Goal: Find specific page/section: Find specific page/section

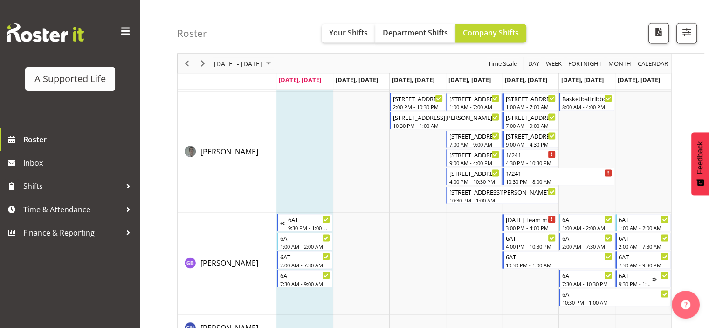
scroll to position [1813, 0]
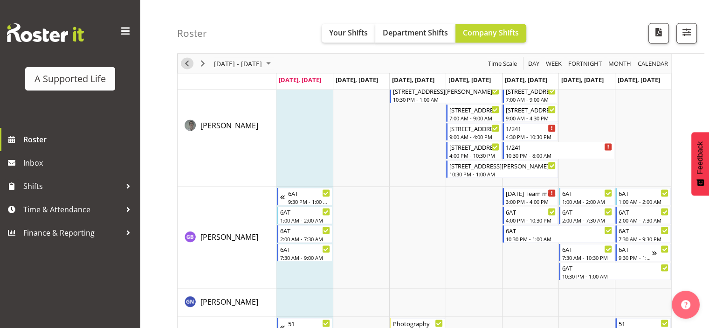
click at [189, 63] on span "Previous" at bounding box center [186, 64] width 11 height 12
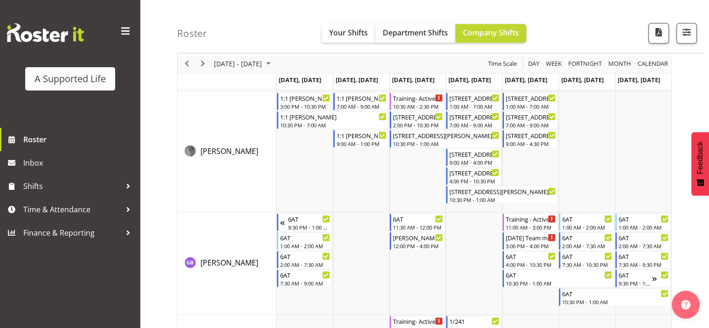
scroll to position [2051, 0]
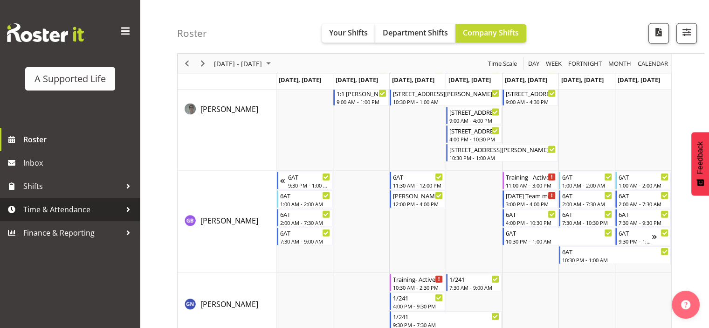
click at [86, 216] on span "Time & Attendance" at bounding box center [72, 209] width 98 height 14
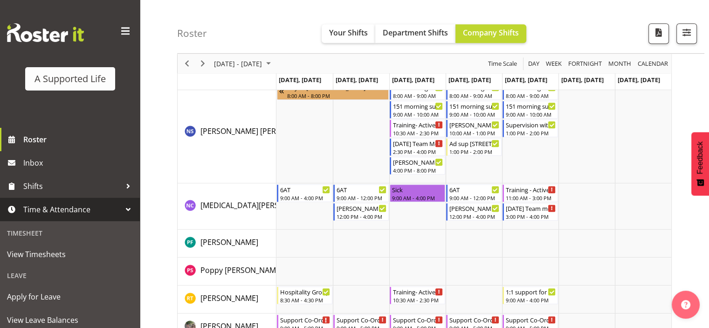
scroll to position [4180, 0]
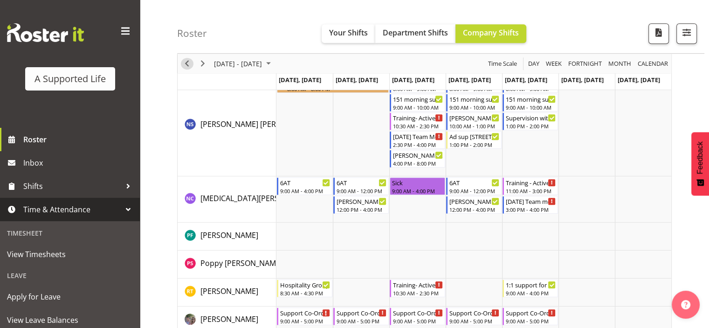
click at [188, 59] on span "Previous" at bounding box center [186, 64] width 11 height 12
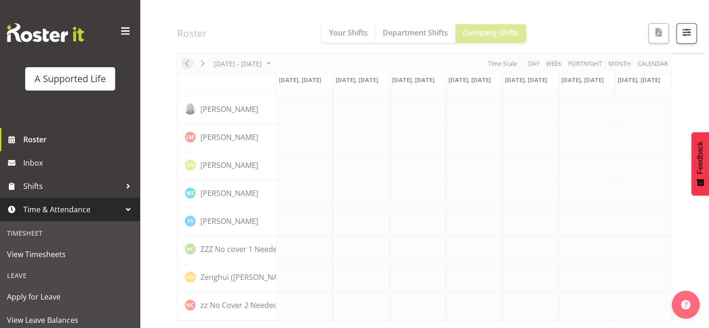
scroll to position [2638, 0]
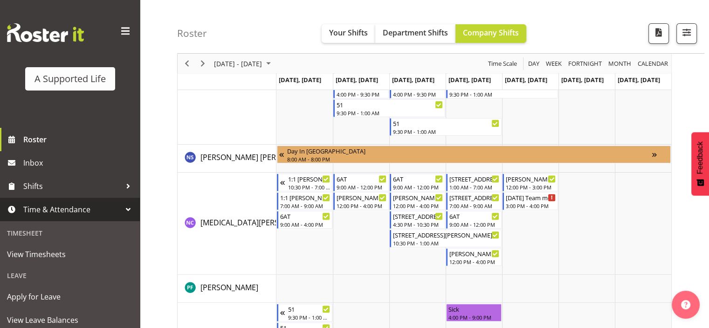
scroll to position [3846, 0]
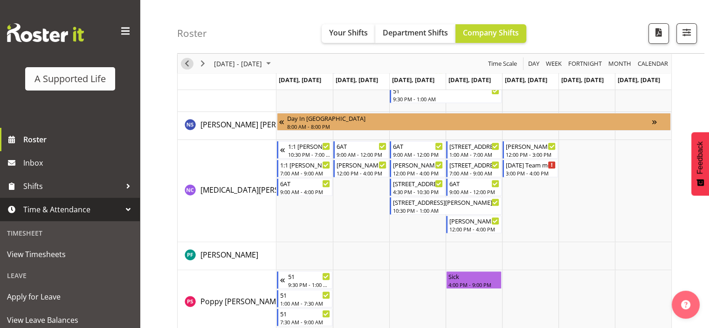
click at [188, 64] on span "Previous" at bounding box center [186, 64] width 11 height 12
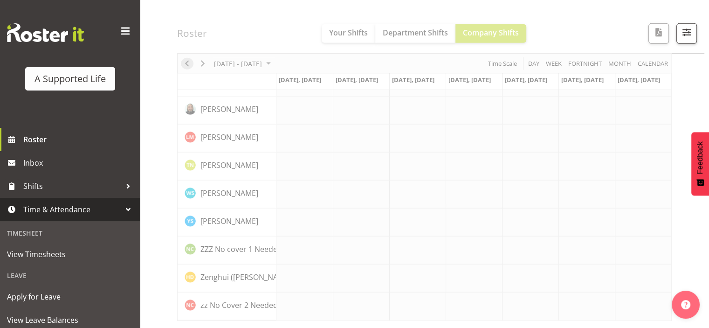
scroll to position [2638, 0]
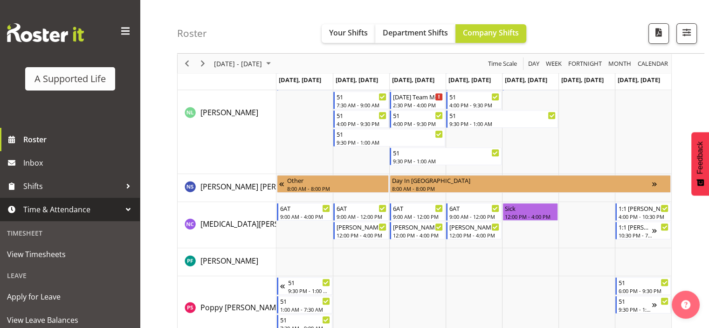
scroll to position [3940, 0]
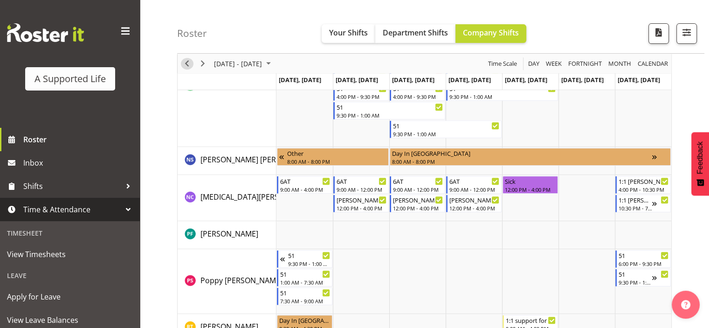
click at [191, 65] on span "Previous" at bounding box center [186, 64] width 11 height 12
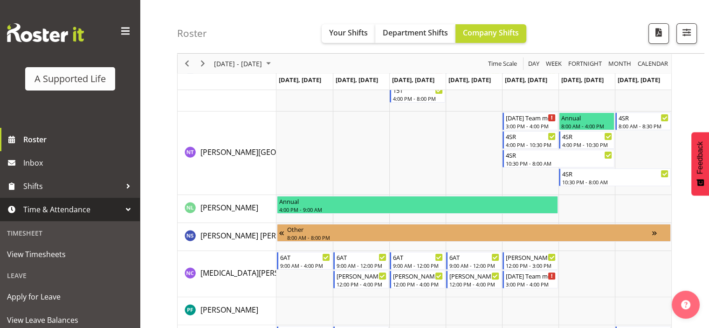
scroll to position [3722, 0]
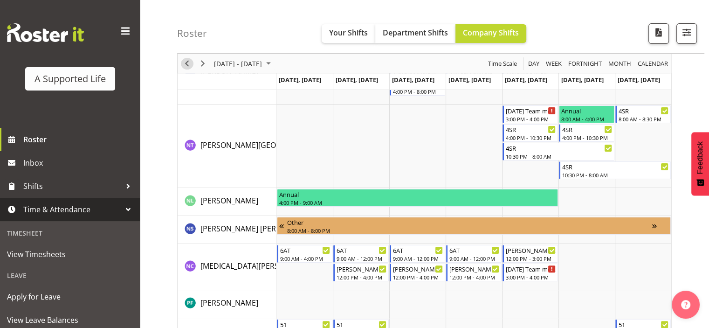
click at [191, 66] on span "Previous" at bounding box center [186, 64] width 11 height 12
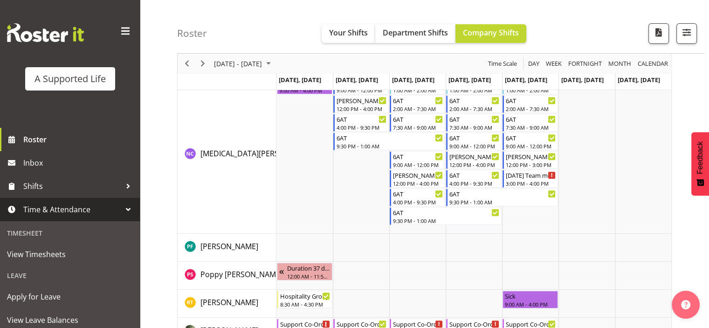
scroll to position [3902, 0]
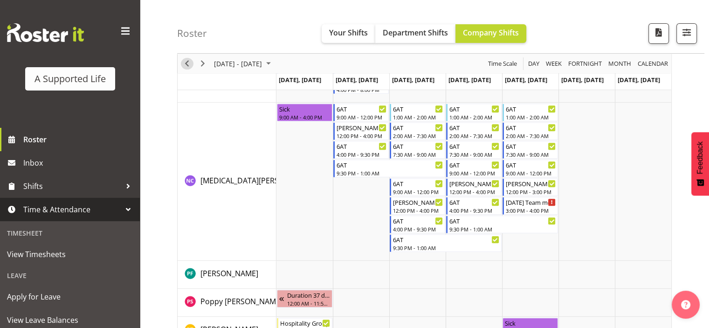
click at [185, 65] on span "Previous" at bounding box center [186, 64] width 11 height 12
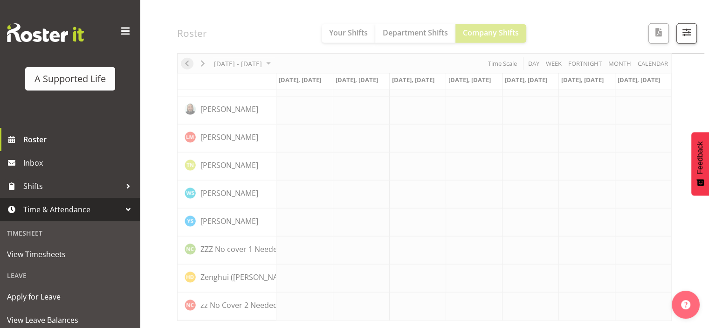
scroll to position [2638, 0]
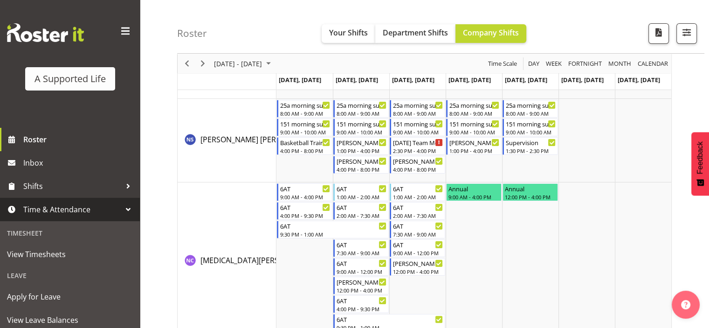
scroll to position [3679, 0]
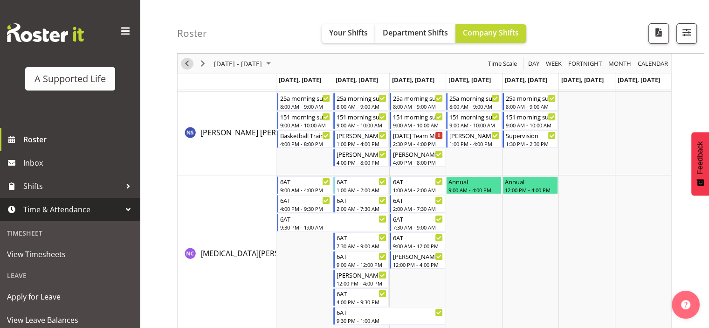
click at [186, 65] on span "Previous" at bounding box center [186, 64] width 11 height 12
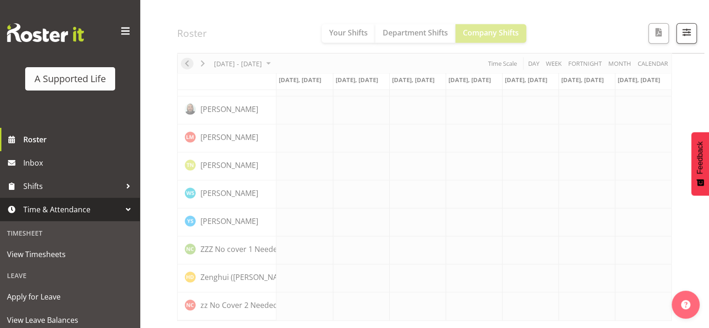
scroll to position [2638, 0]
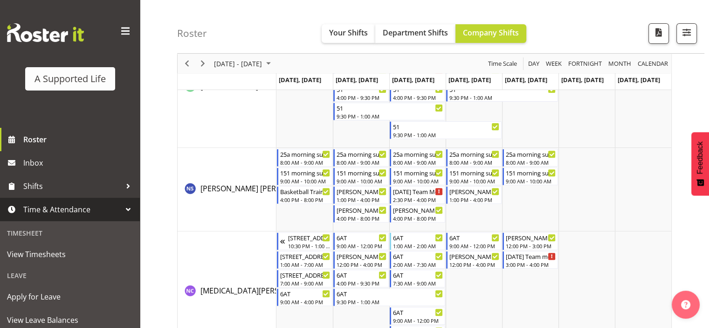
scroll to position [3890, 0]
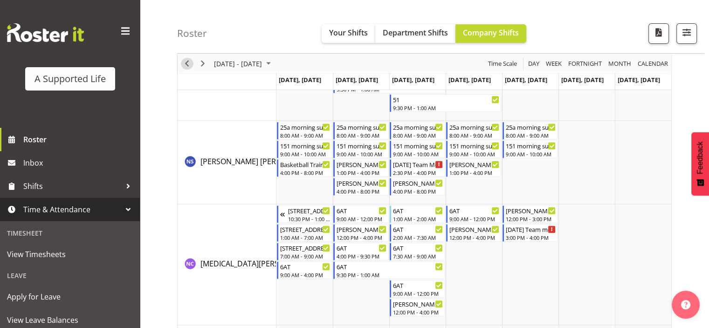
click at [185, 64] on span "Previous" at bounding box center [186, 64] width 11 height 12
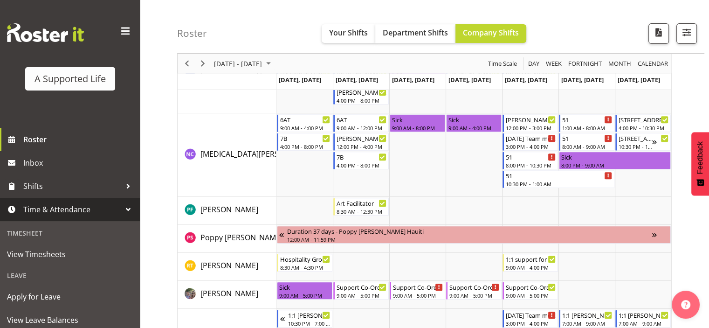
scroll to position [3838, 0]
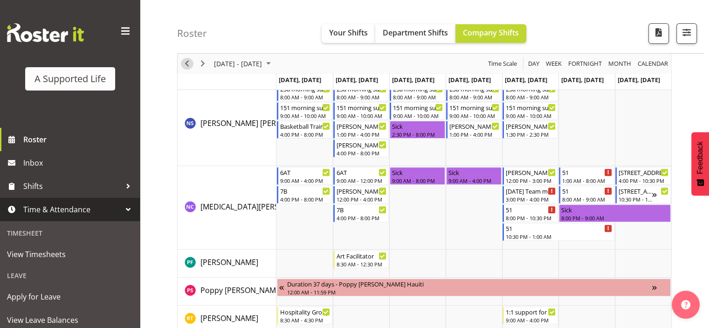
click at [187, 62] on span "Previous" at bounding box center [186, 64] width 11 height 12
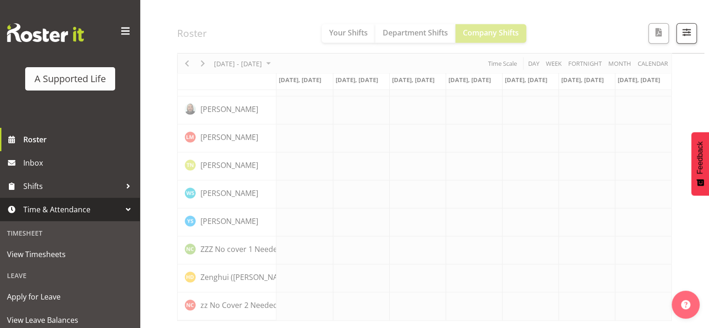
scroll to position [2638, 0]
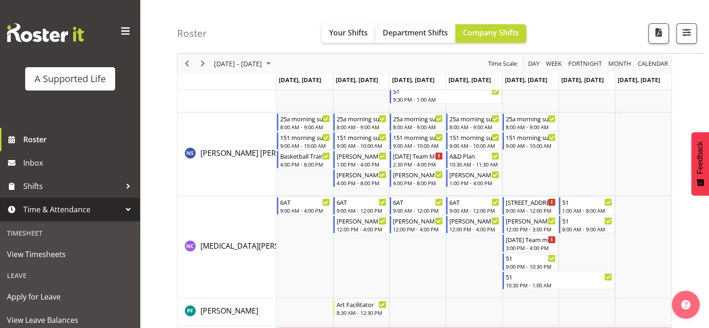
scroll to position [3787, 0]
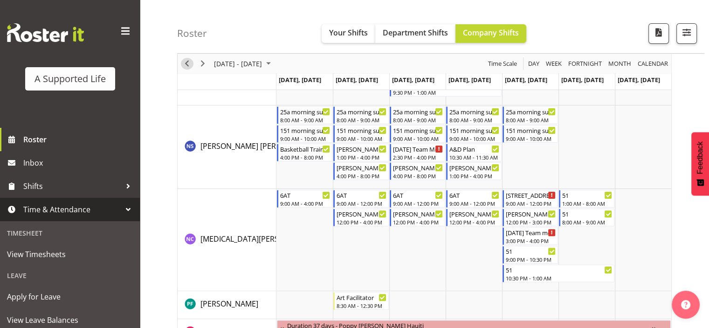
click at [190, 62] on span "Previous" at bounding box center [186, 64] width 11 height 12
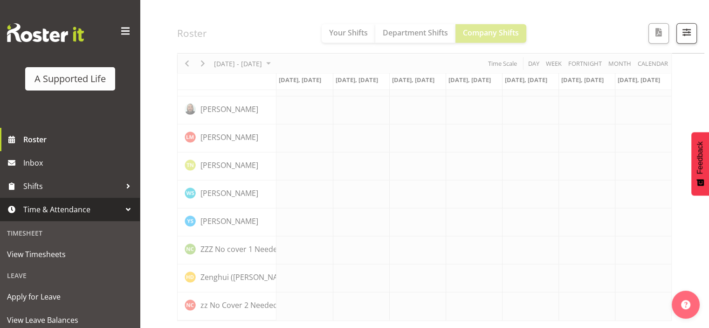
scroll to position [2722, 0]
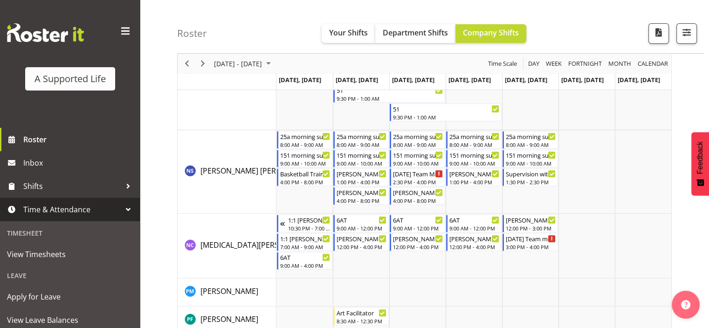
scroll to position [3792, 0]
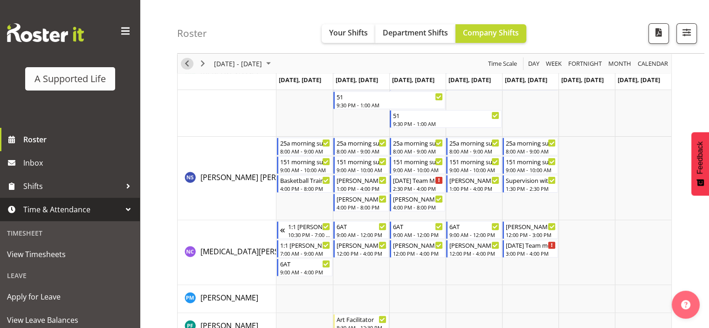
click at [187, 62] on span "Previous" at bounding box center [186, 64] width 11 height 12
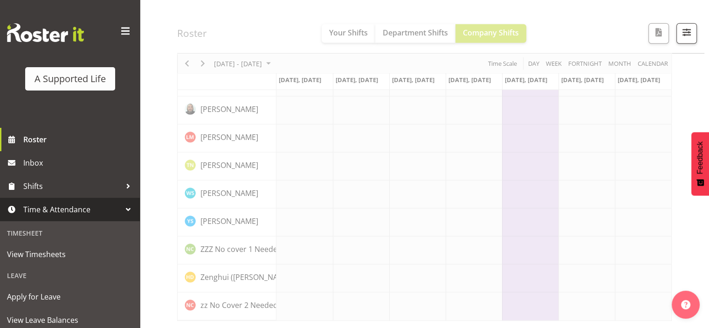
scroll to position [2750, 0]
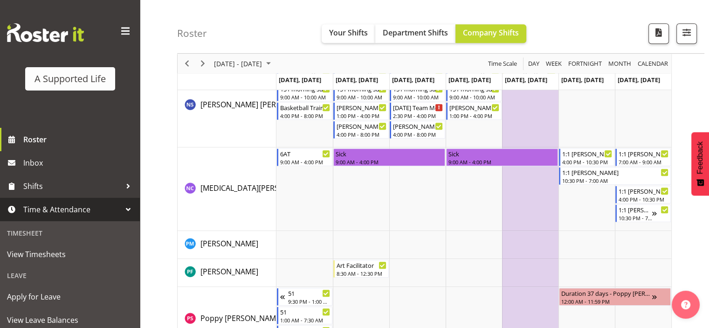
scroll to position [4128, 0]
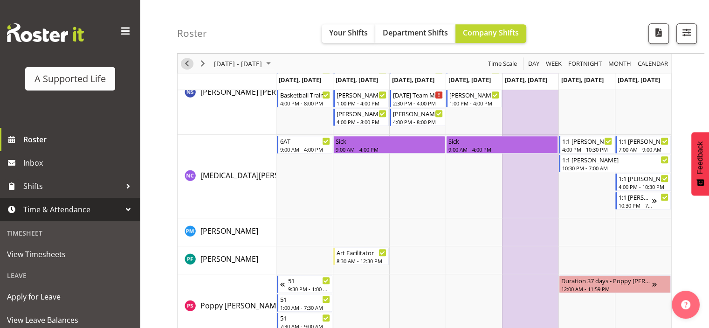
click at [188, 62] on span "Previous" at bounding box center [186, 64] width 11 height 12
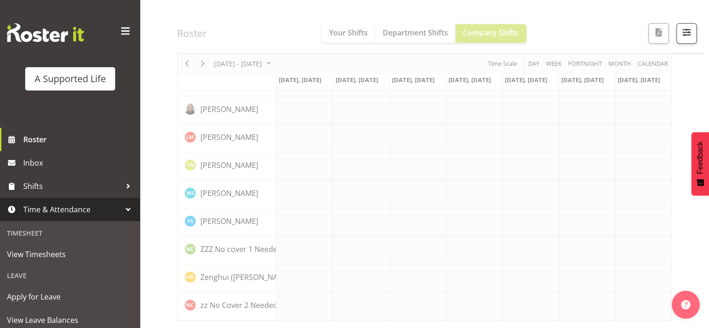
scroll to position [2778, 0]
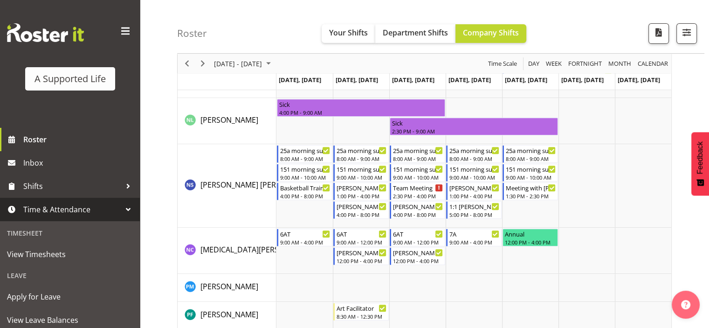
scroll to position [3929, 0]
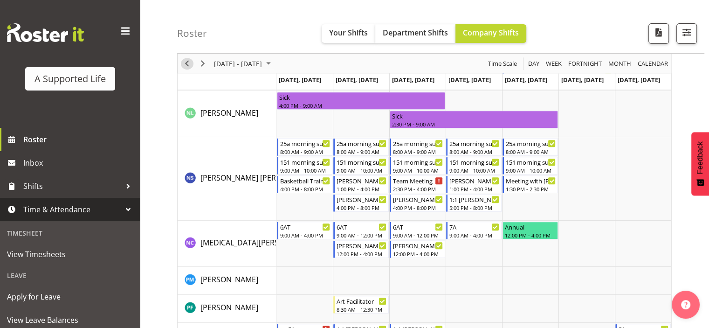
click at [187, 65] on span "Previous" at bounding box center [186, 64] width 11 height 12
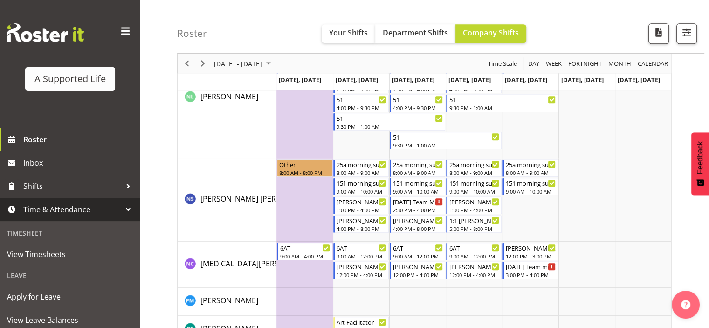
scroll to position [4033, 0]
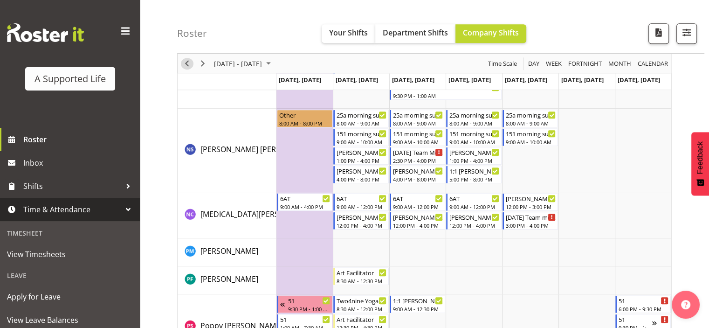
click at [186, 63] on span "Previous" at bounding box center [186, 64] width 11 height 12
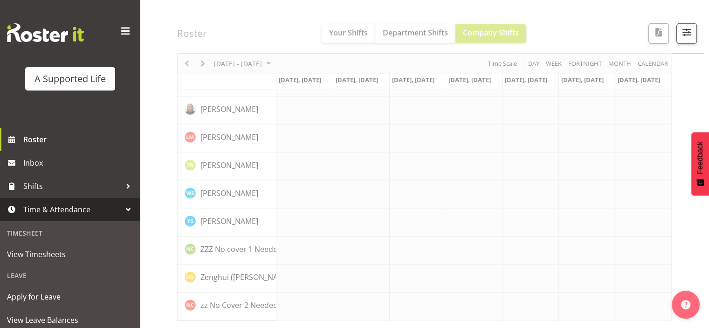
scroll to position [2805, 0]
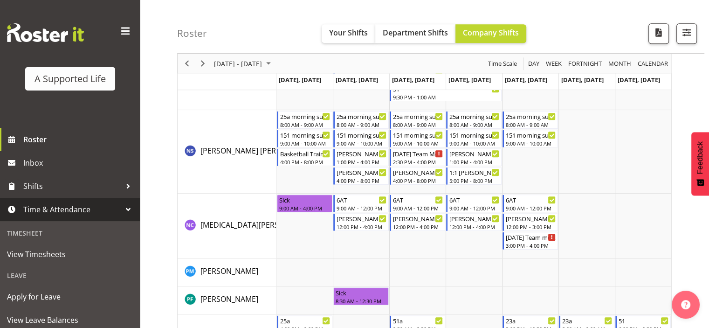
scroll to position [4135, 0]
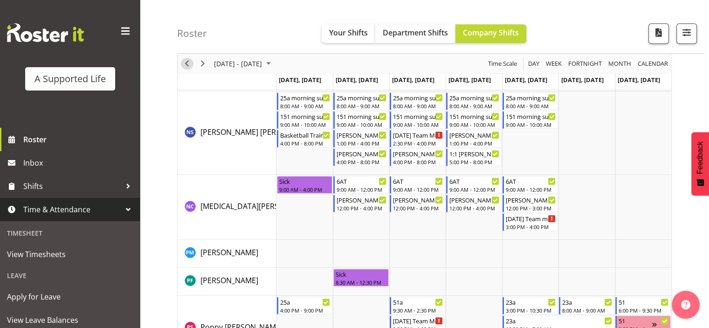
click at [191, 61] on span "Previous" at bounding box center [186, 64] width 11 height 12
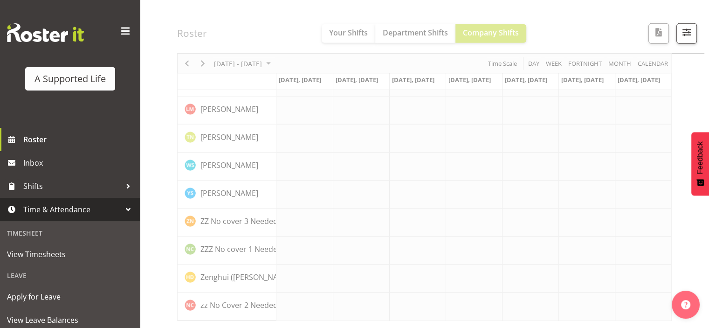
scroll to position [2889, 0]
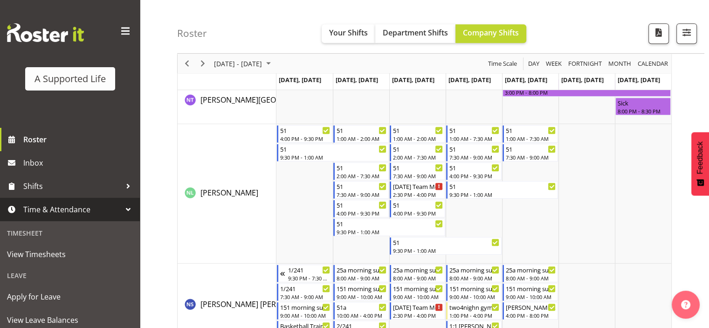
scroll to position [4162, 0]
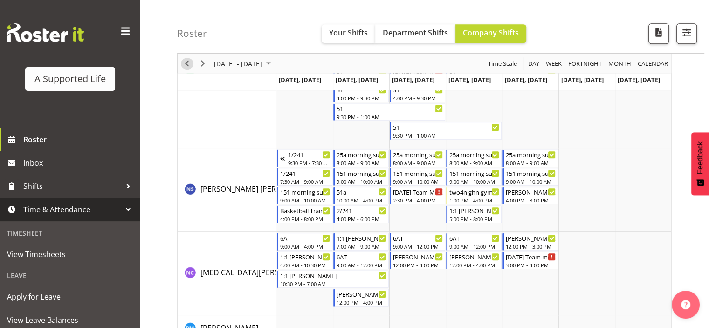
click at [189, 65] on span "Previous" at bounding box center [186, 64] width 11 height 12
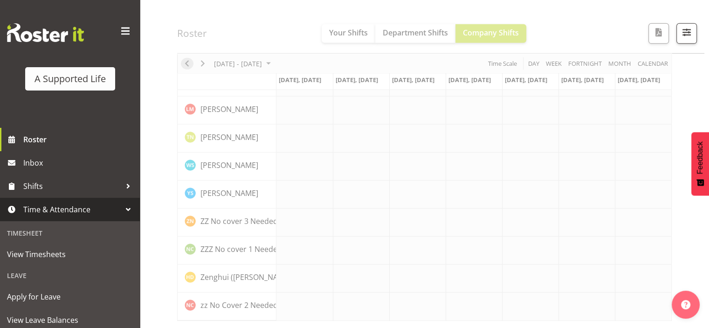
scroll to position [2973, 0]
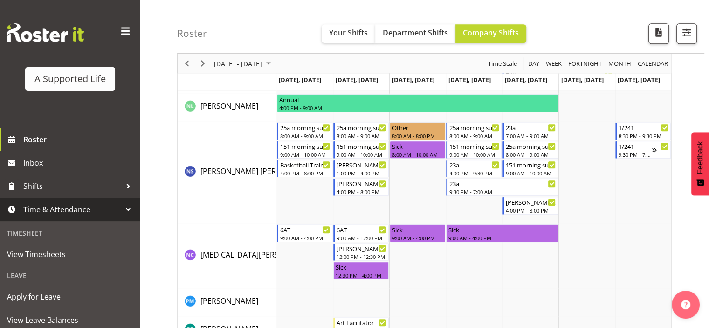
scroll to position [4181, 0]
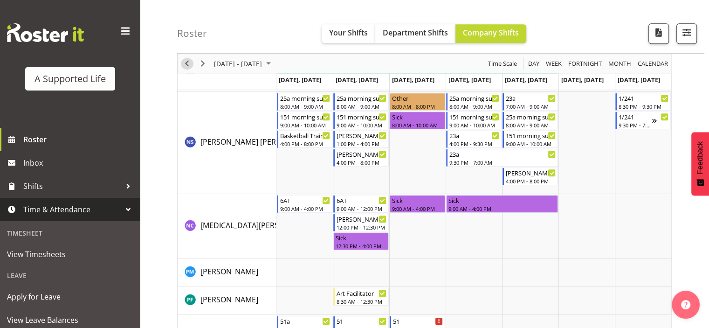
click at [189, 66] on span "Previous" at bounding box center [186, 64] width 11 height 12
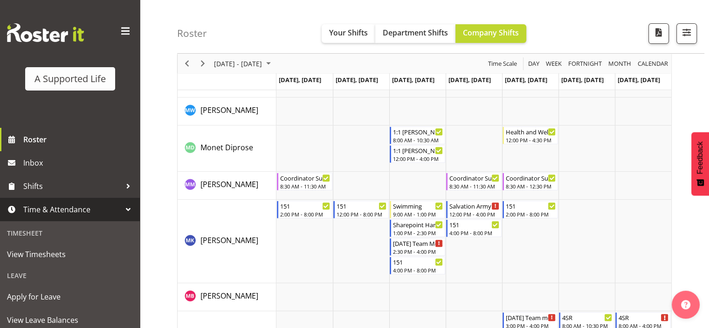
scroll to position [4192, 0]
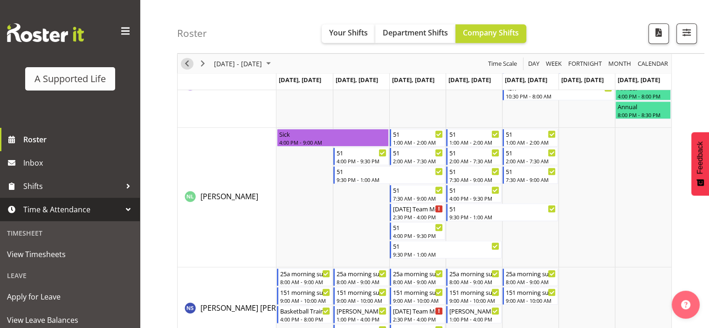
click at [189, 65] on span "Previous" at bounding box center [186, 64] width 11 height 12
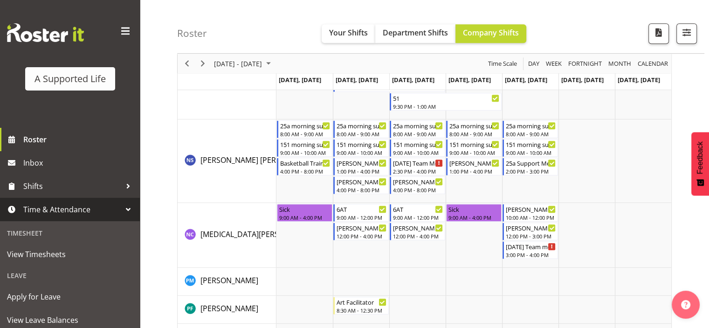
scroll to position [4209, 0]
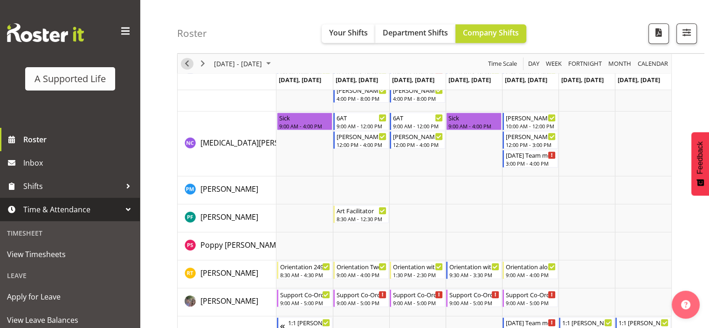
click at [187, 65] on span "Previous" at bounding box center [186, 64] width 11 height 12
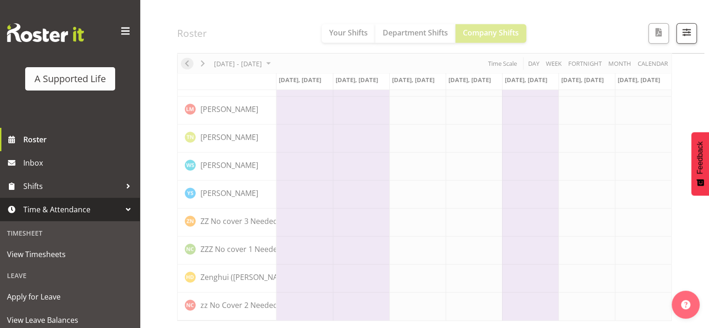
scroll to position [3029, 0]
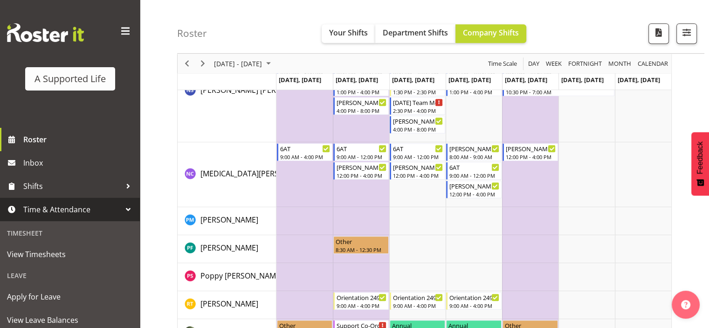
scroll to position [4062, 0]
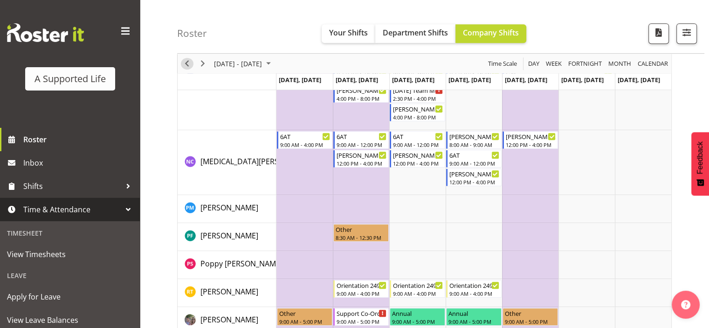
click at [185, 62] on span "Previous" at bounding box center [186, 64] width 11 height 12
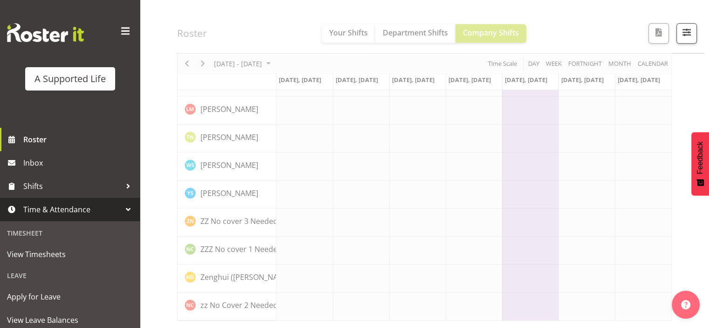
scroll to position [3029, 0]
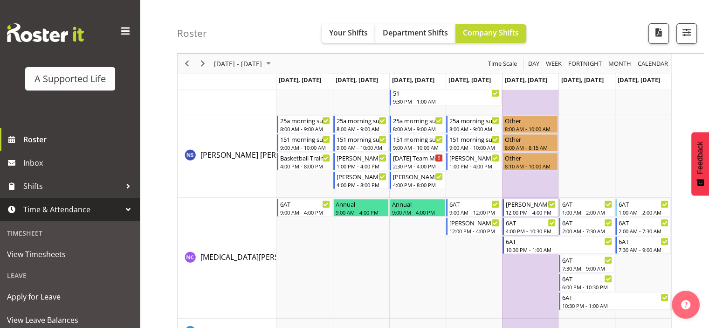
scroll to position [3917, 0]
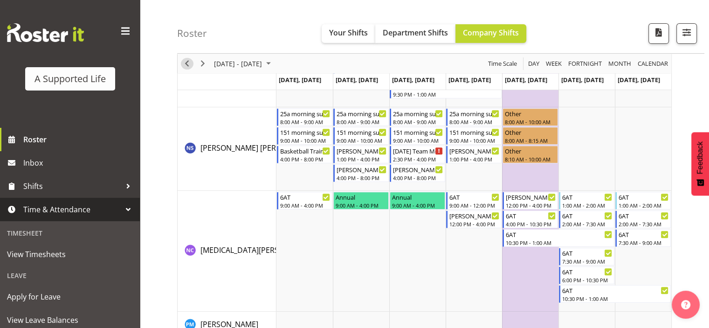
click at [184, 63] on span "Previous" at bounding box center [186, 64] width 11 height 12
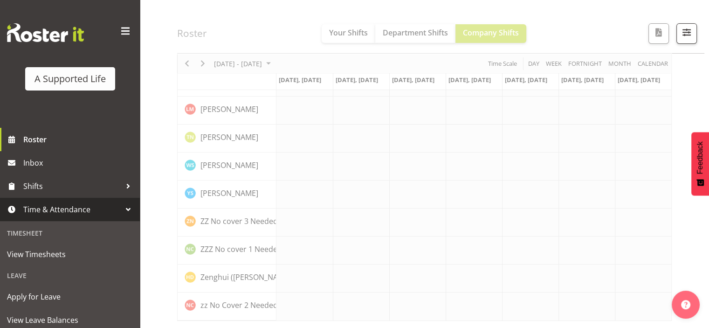
scroll to position [3057, 0]
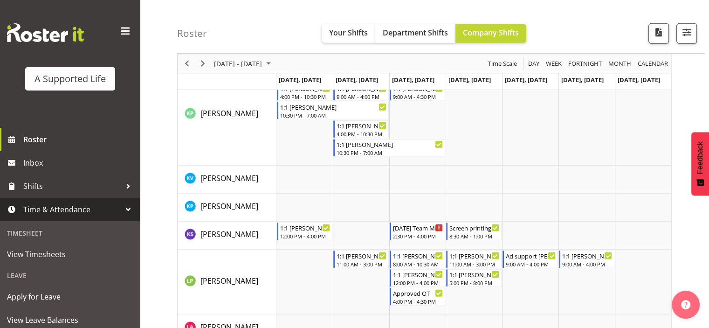
scroll to position [2767, 0]
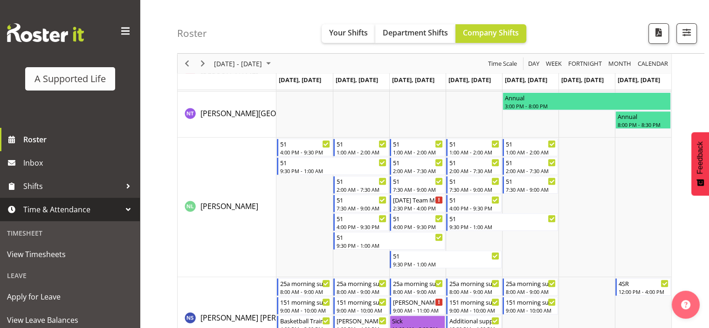
scroll to position [3977, 0]
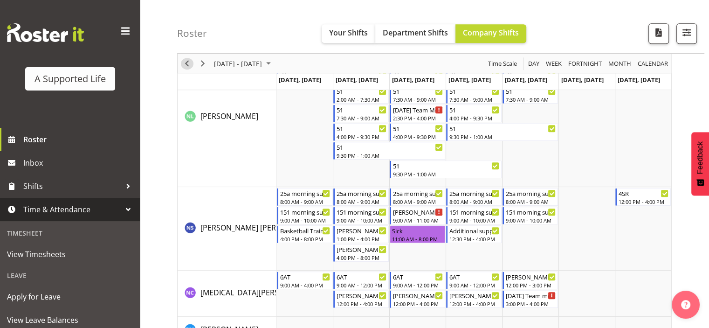
click at [187, 62] on span "Previous" at bounding box center [186, 64] width 11 height 12
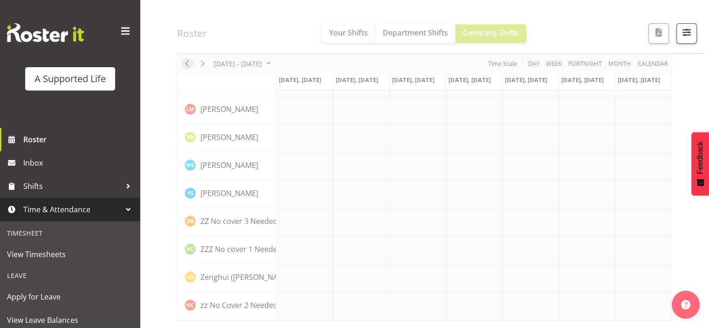
scroll to position [3085, 0]
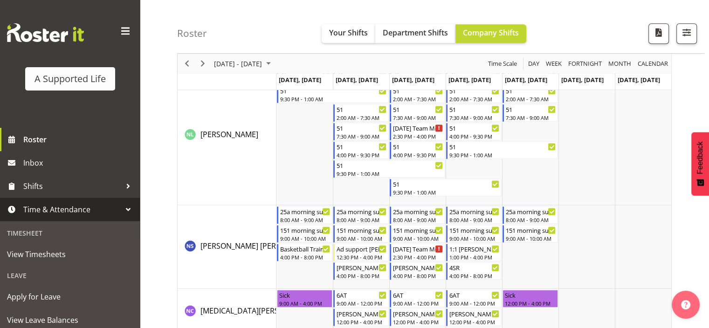
scroll to position [4114, 0]
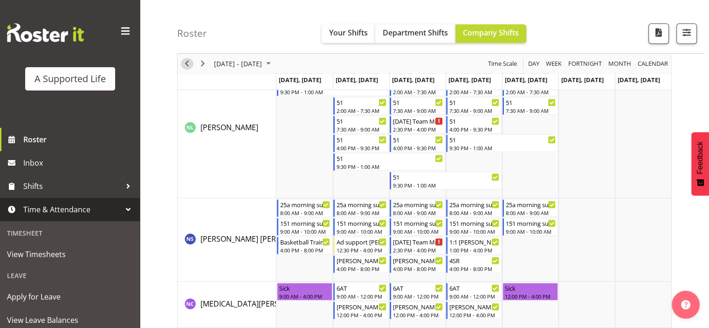
click at [185, 65] on span "Previous" at bounding box center [186, 64] width 11 height 12
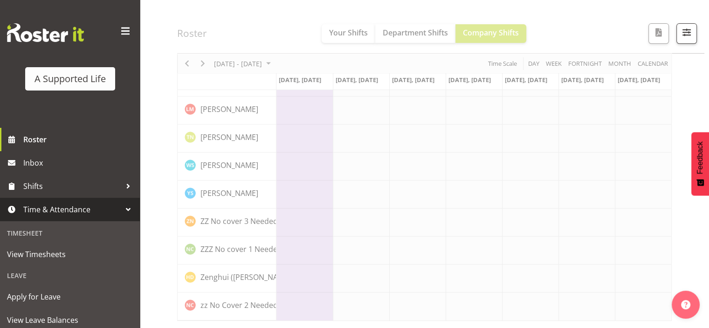
scroll to position [3085, 0]
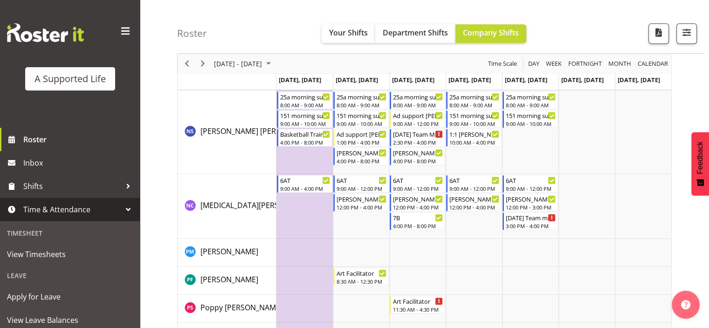
scroll to position [4208, 0]
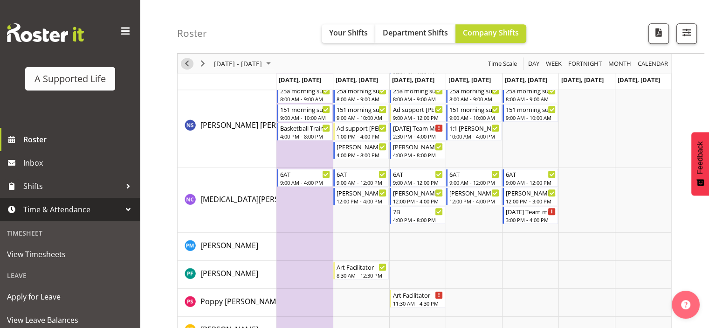
click at [191, 62] on span "Previous" at bounding box center [186, 64] width 11 height 12
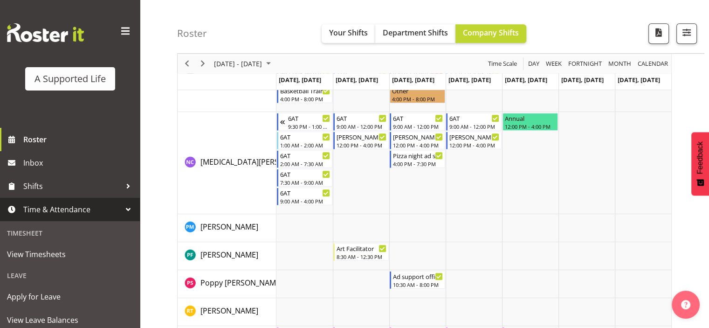
scroll to position [4321, 0]
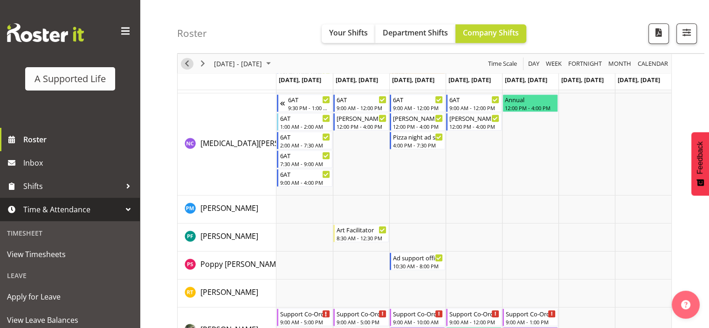
click at [184, 61] on span "Previous" at bounding box center [186, 64] width 11 height 12
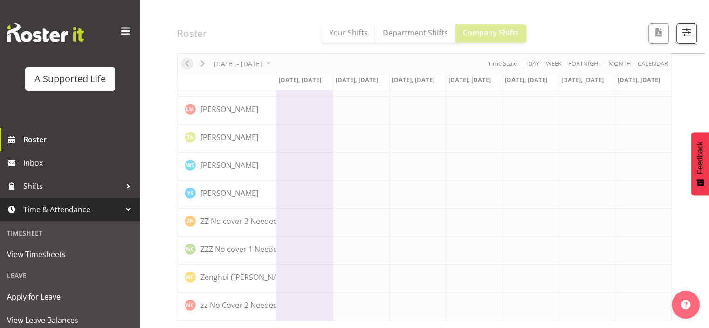
scroll to position [3141, 0]
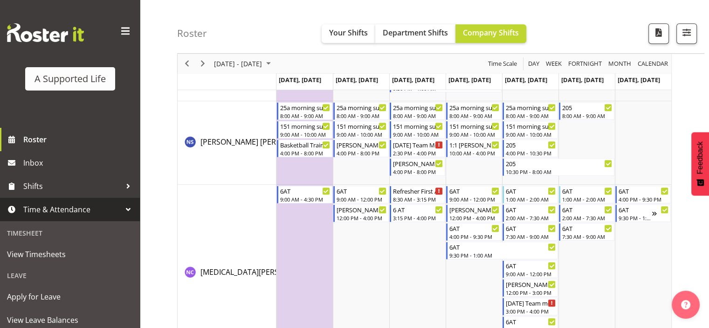
scroll to position [4365, 0]
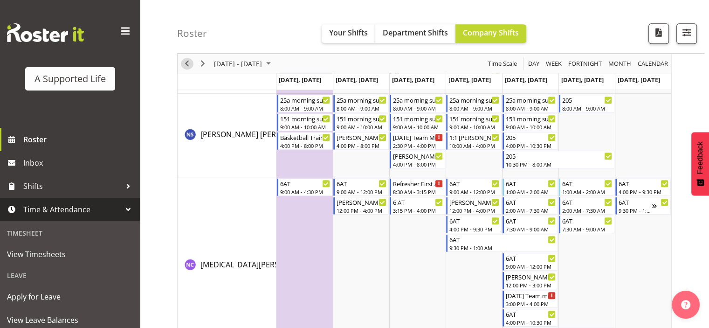
click at [187, 63] on span "Previous" at bounding box center [186, 64] width 11 height 12
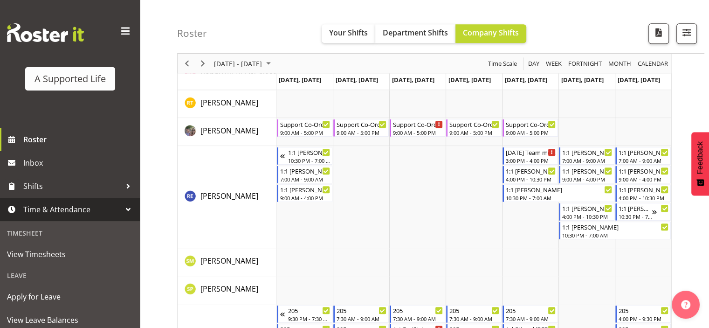
scroll to position [5482, 0]
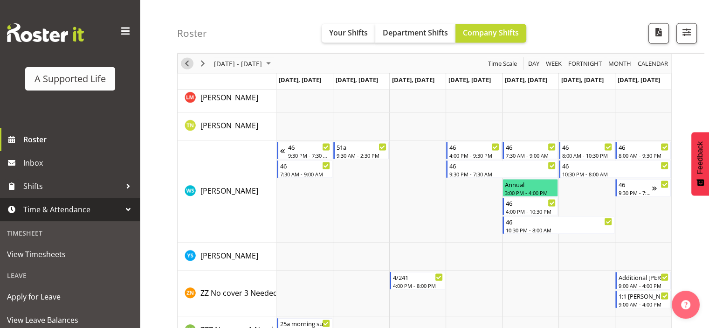
click at [185, 61] on span "Previous" at bounding box center [186, 64] width 11 height 12
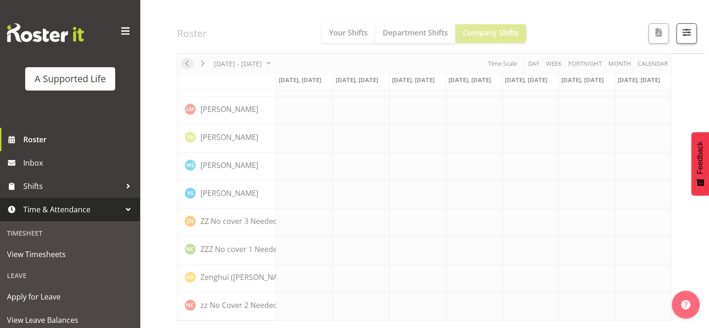
scroll to position [3141, 0]
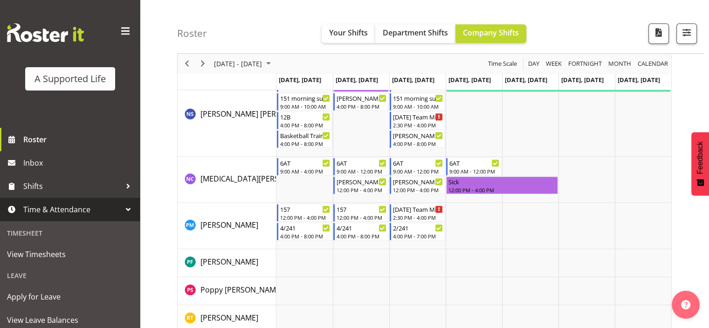
scroll to position [4412, 0]
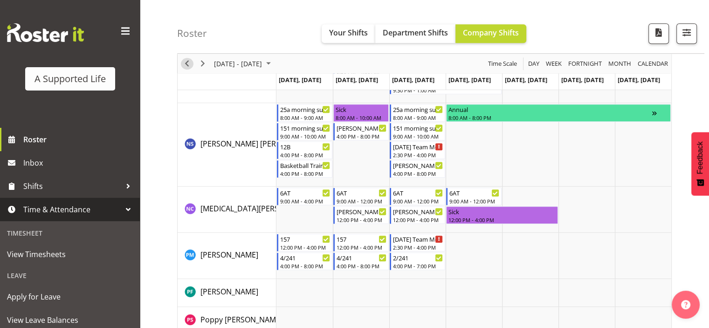
click at [187, 64] on span "Previous" at bounding box center [186, 64] width 11 height 12
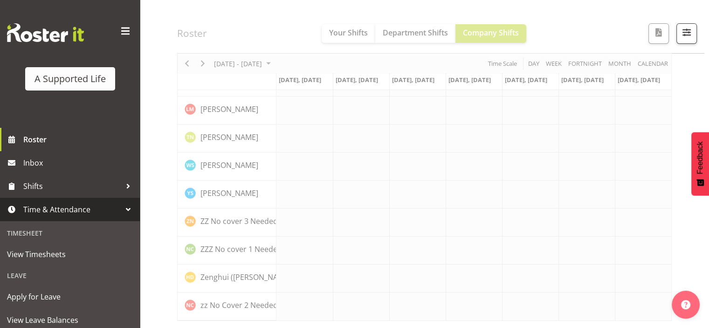
scroll to position [3141, 0]
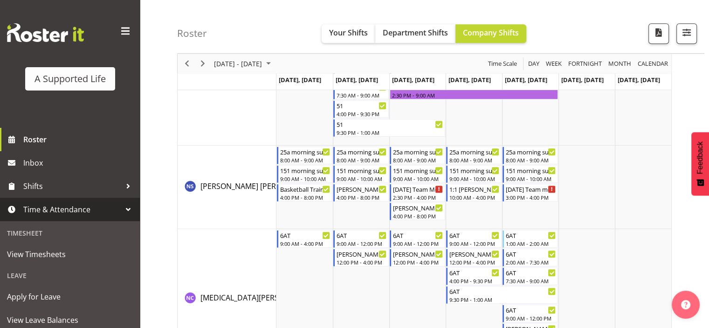
scroll to position [4397, 0]
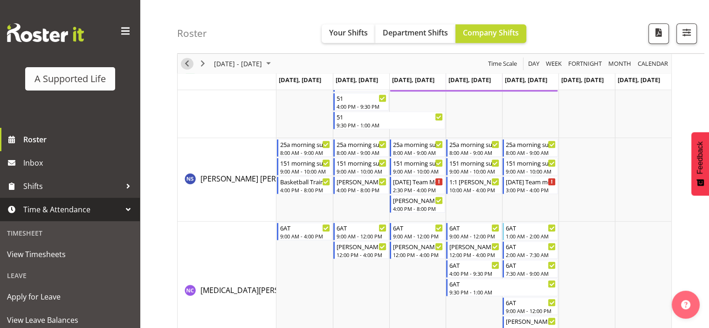
click at [186, 65] on span "Previous" at bounding box center [186, 64] width 11 height 12
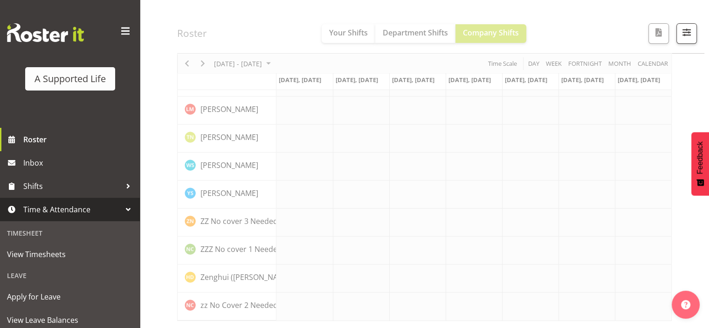
scroll to position [3169, 0]
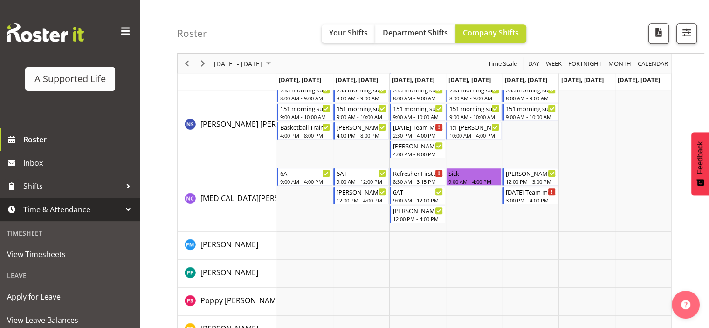
scroll to position [4318, 0]
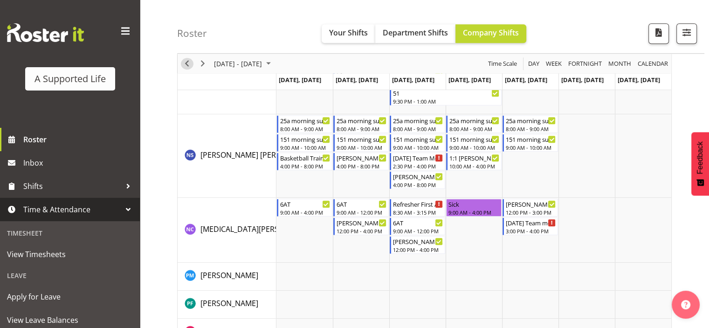
click at [188, 63] on span "Previous" at bounding box center [186, 64] width 11 height 12
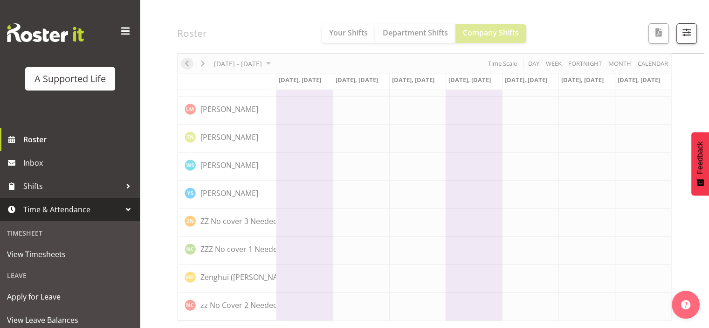
scroll to position [3197, 0]
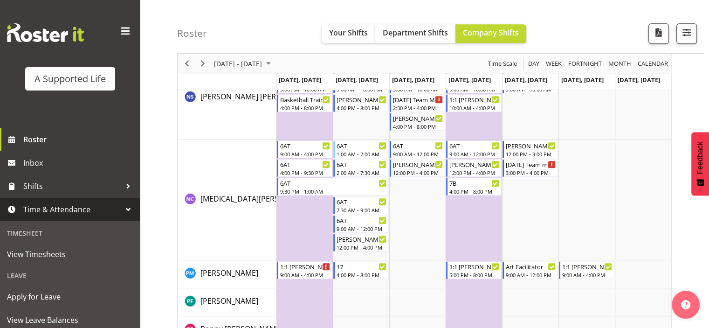
scroll to position [4537, 0]
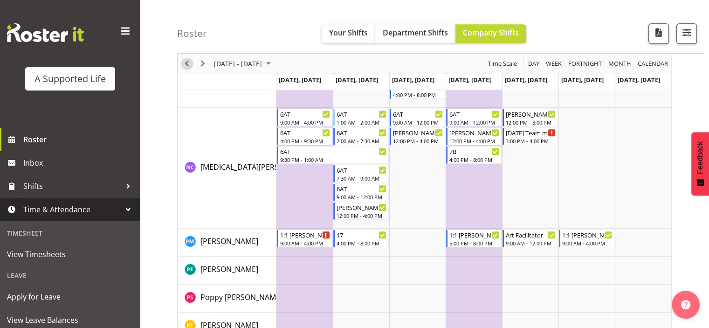
click at [187, 65] on span "Previous" at bounding box center [186, 64] width 11 height 12
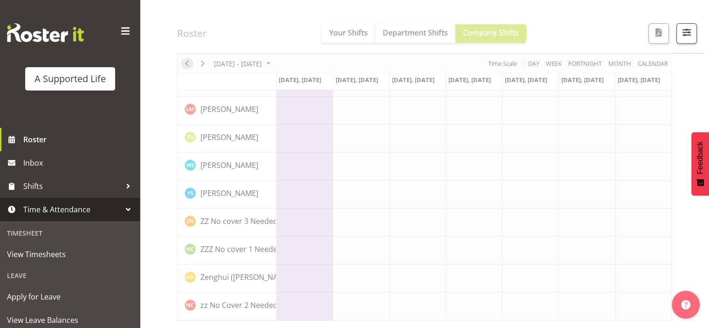
scroll to position [3197, 0]
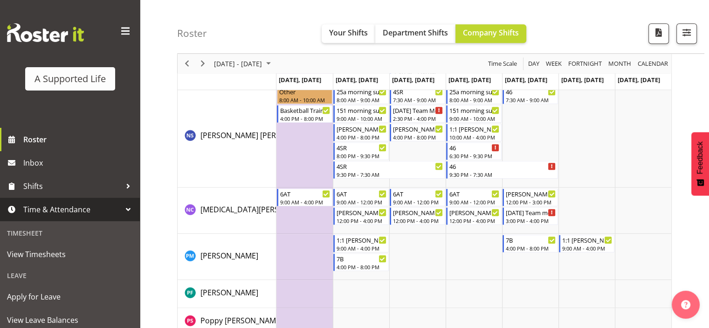
scroll to position [4618, 0]
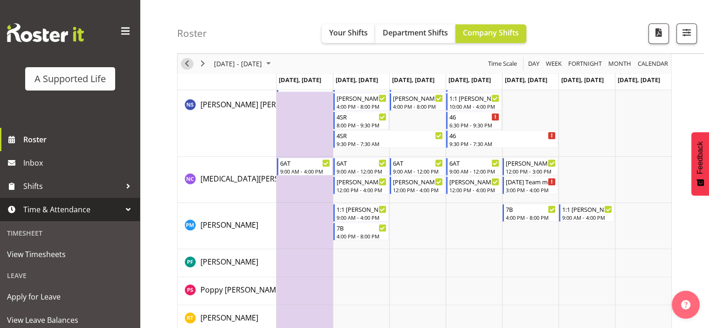
click at [185, 61] on span "Previous" at bounding box center [186, 64] width 11 height 12
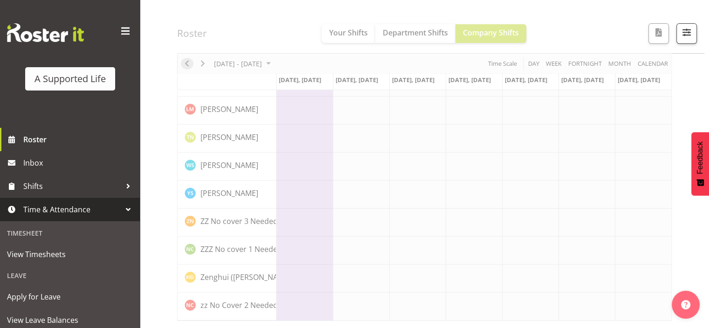
scroll to position [3197, 0]
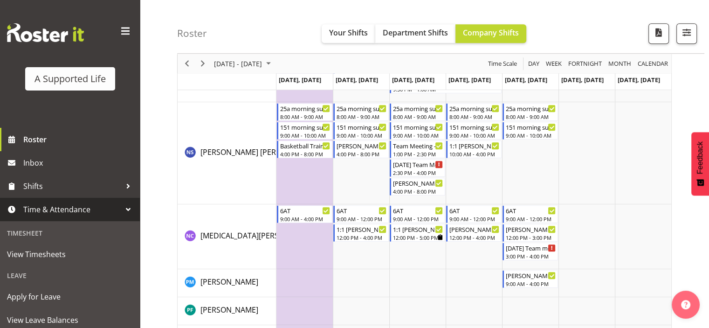
scroll to position [4374, 0]
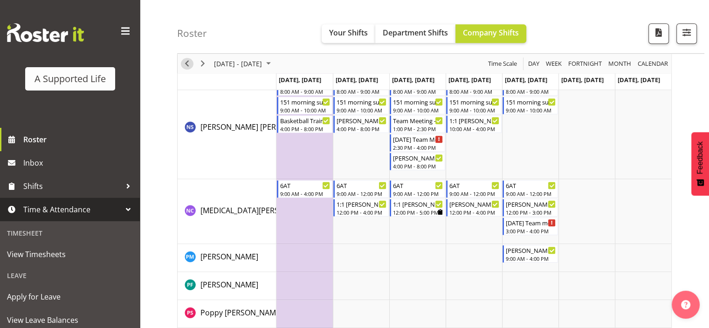
click at [184, 60] on span "Previous" at bounding box center [186, 64] width 11 height 12
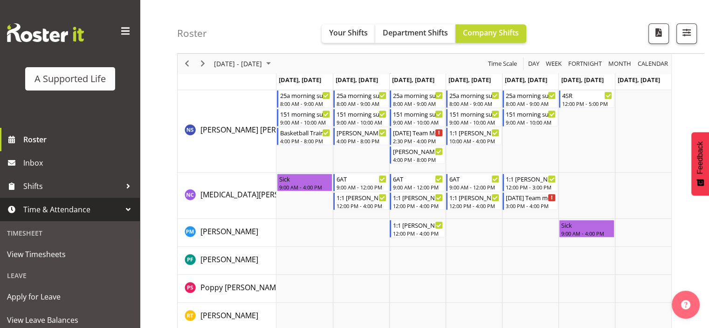
scroll to position [4488, 0]
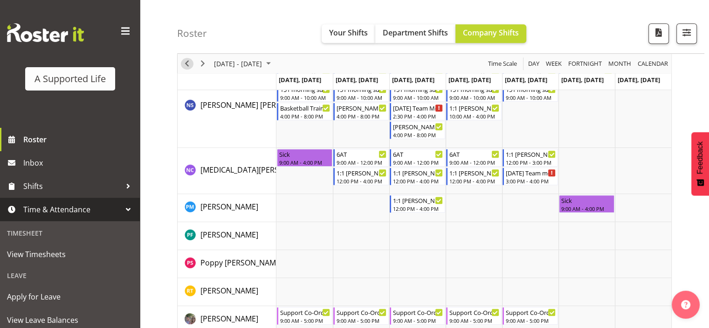
click at [188, 64] on span "Previous" at bounding box center [186, 64] width 11 height 12
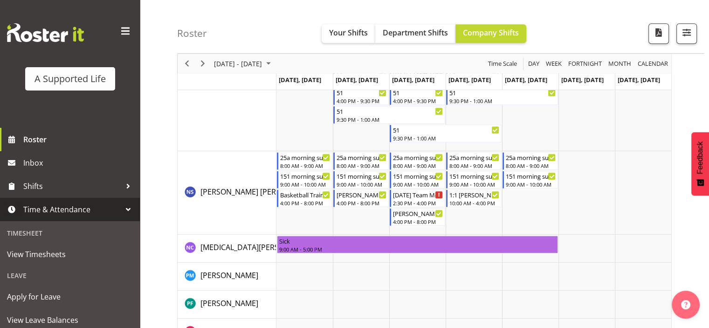
scroll to position [4457, 0]
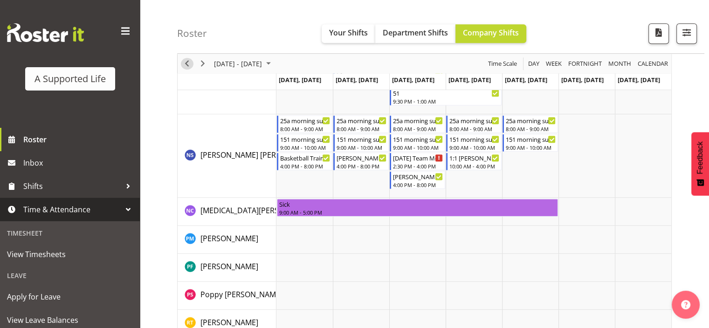
click at [186, 63] on span "Previous" at bounding box center [186, 64] width 11 height 12
click at [0, 0] on div "Timeline Week of January 6, 2025" at bounding box center [0, 0] width 0 height 0
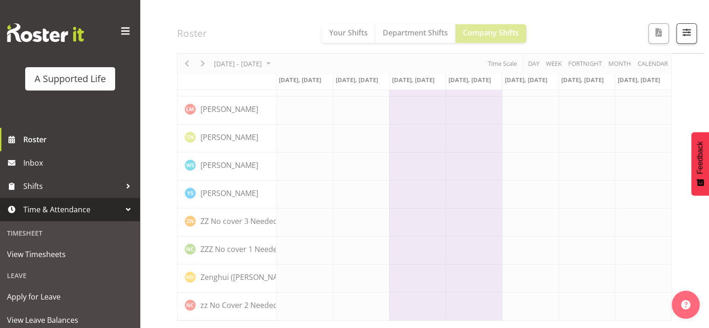
scroll to position [3225, 0]
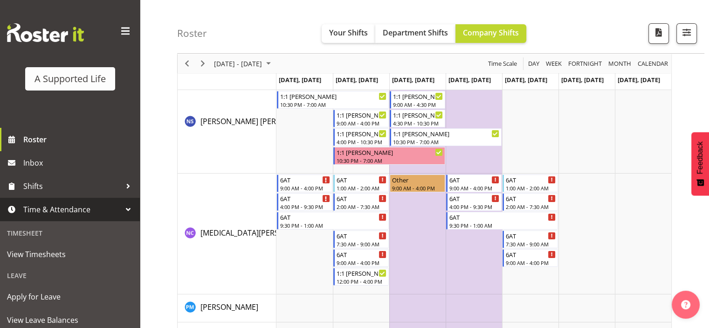
scroll to position [3577, 0]
